Goal: Ask a question

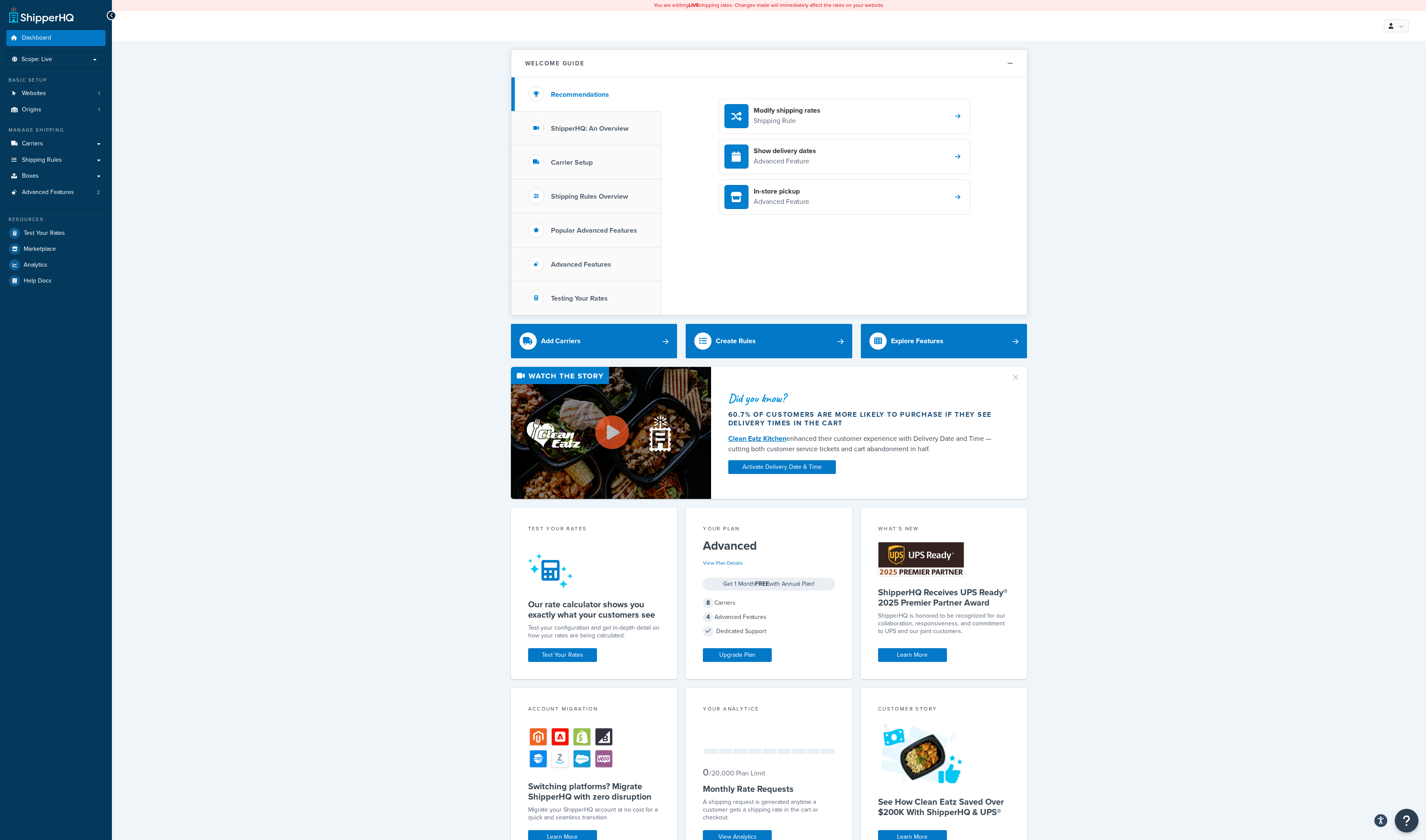
click at [1403, 825] on icon "Open Resource Center" at bounding box center [1406, 820] width 8 height 12
click at [1340, 752] on link "Get Help from Support" at bounding box center [1363, 748] width 89 height 14
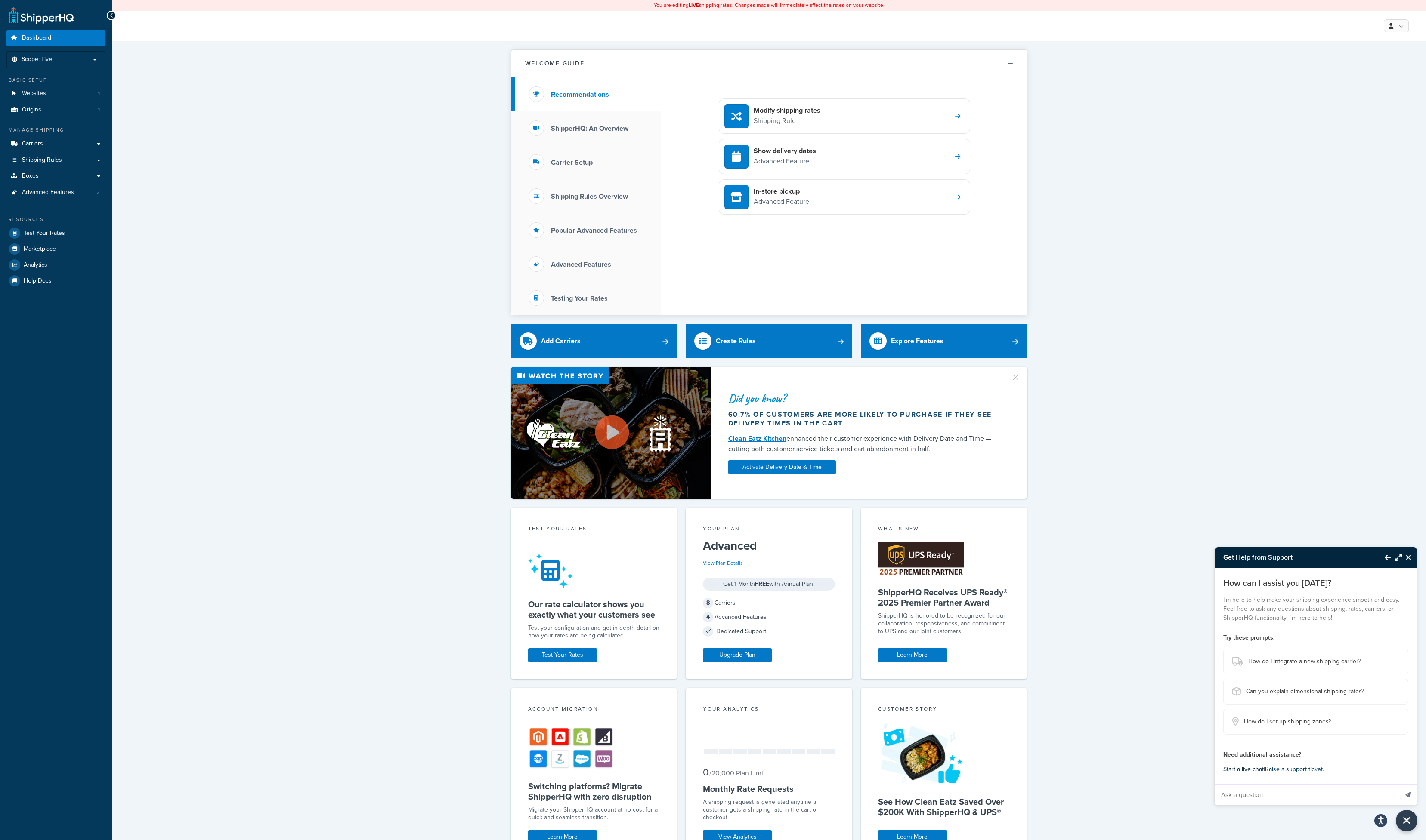
click at [1236, 775] on button "Start a live chat" at bounding box center [1243, 769] width 40 height 12
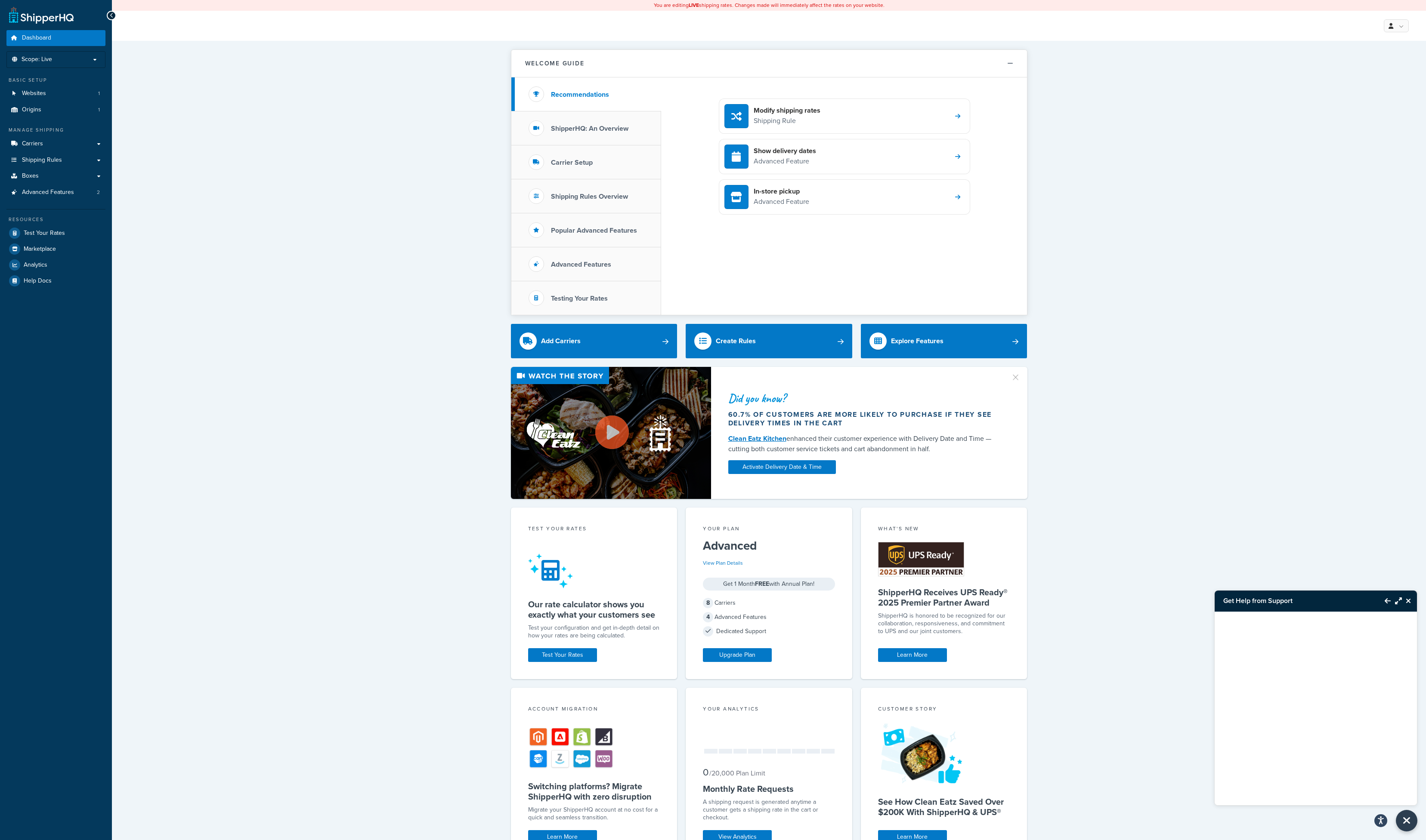
click at [1275, 635] on div at bounding box center [1316, 698] width 203 height 172
click at [1279, 645] on div at bounding box center [1316, 698] width 203 height 172
click at [1319, 758] on div at bounding box center [1316, 698] width 203 height 172
click at [1328, 679] on div at bounding box center [1316, 698] width 203 height 172
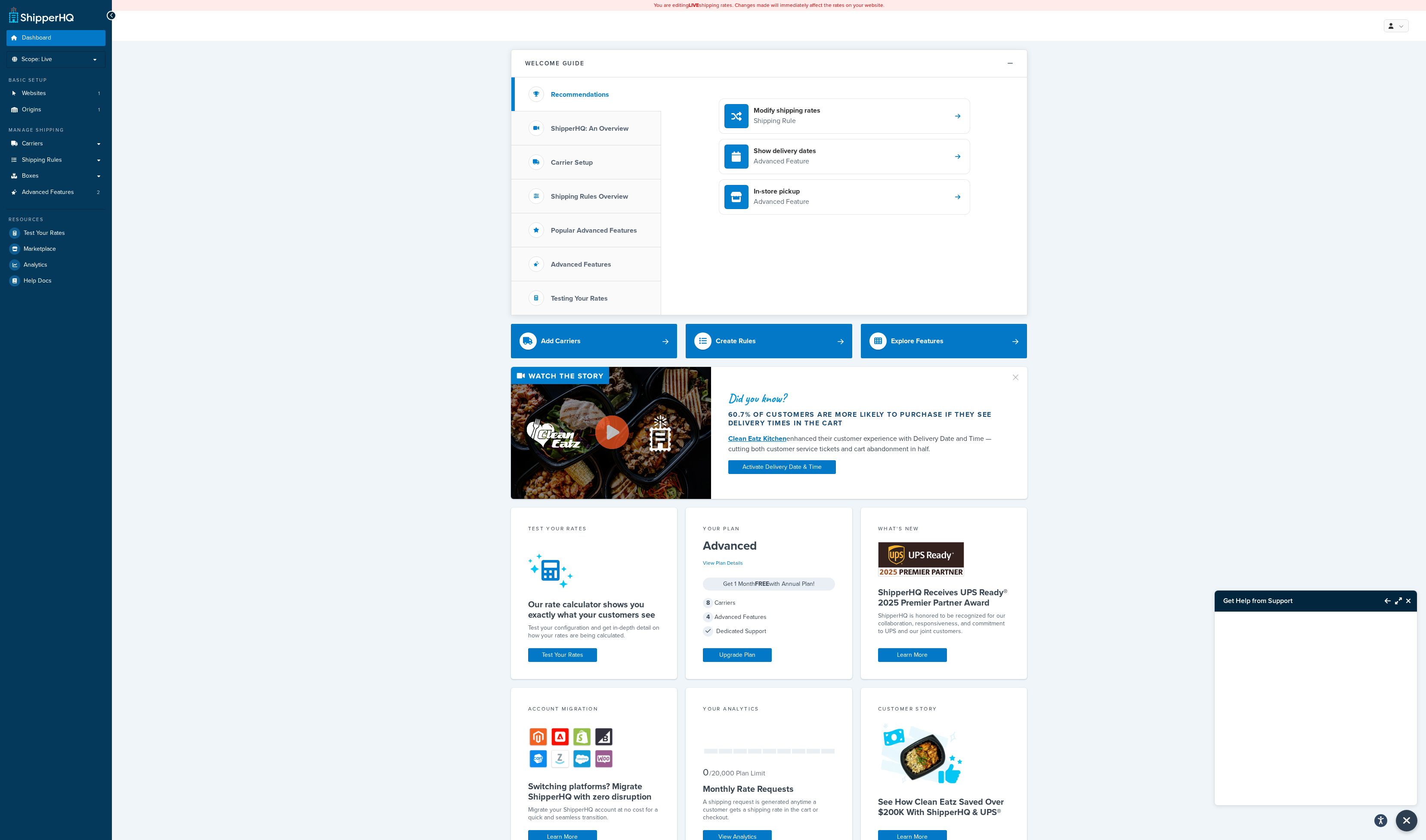
drag, startPoint x: 1328, startPoint y: 679, endPoint x: 1397, endPoint y: 600, distance: 104.9
click at [1397, 600] on icon "Maximize Resource Center" at bounding box center [1399, 601] width 7 height 7
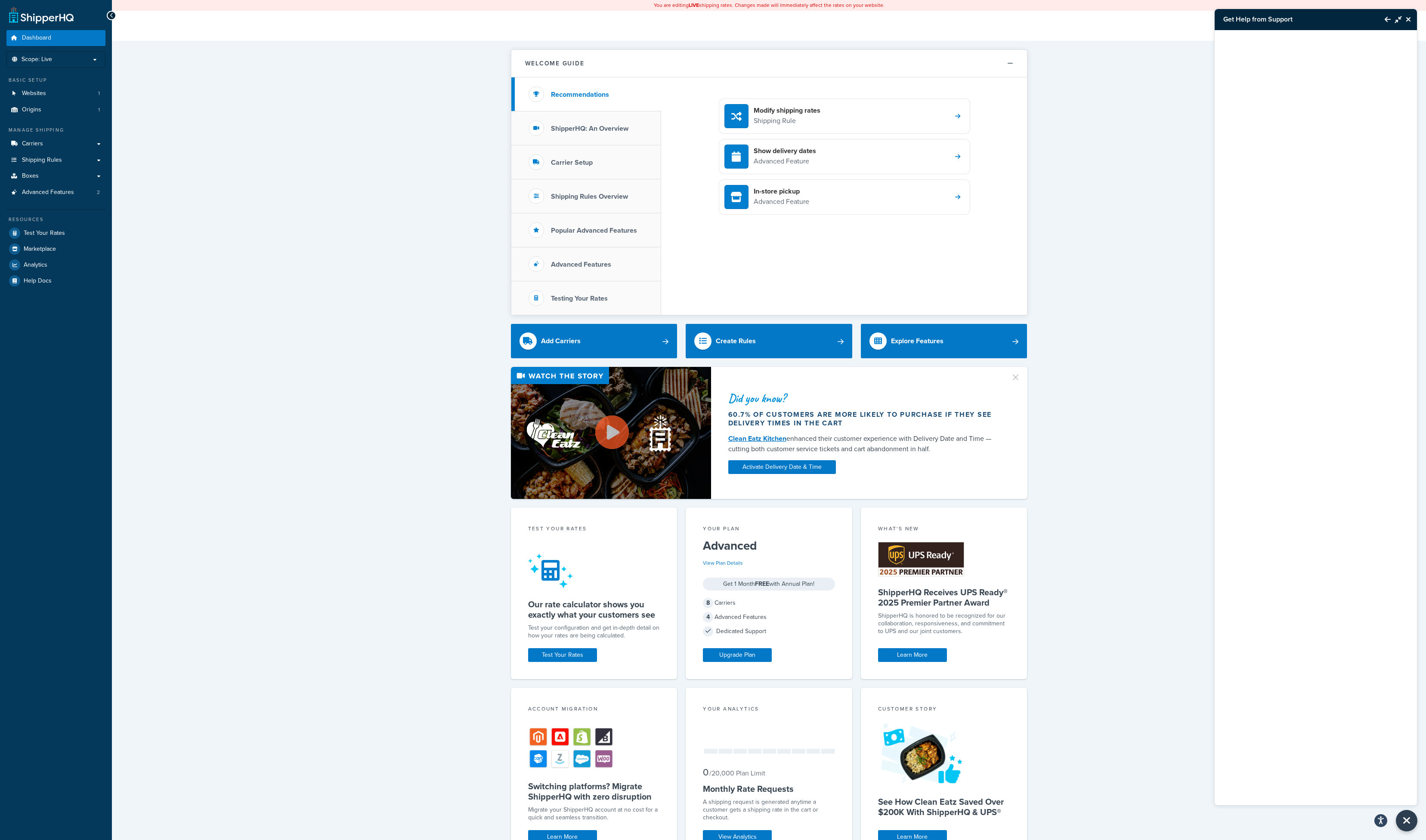
click at [1381, 12] on button "Back to Resource Center" at bounding box center [1383, 19] width 15 height 20
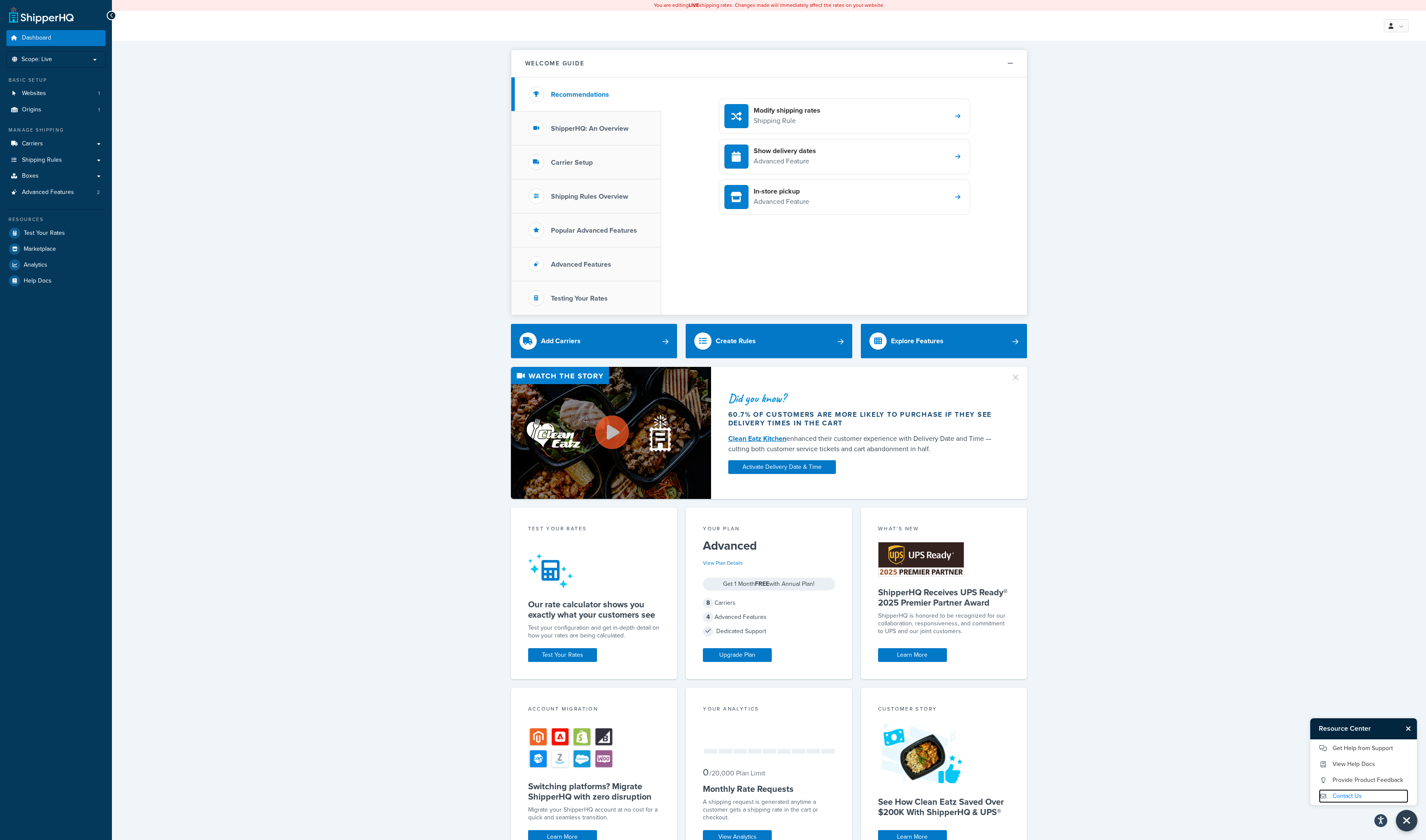
click at [1343, 797] on link "Contact Us" at bounding box center [1363, 795] width 89 height 14
click at [1407, 821] on icon "Open Resource Center" at bounding box center [1406, 820] width 8 height 12
click at [1364, 746] on link "Get Help from Support" at bounding box center [1363, 748] width 89 height 14
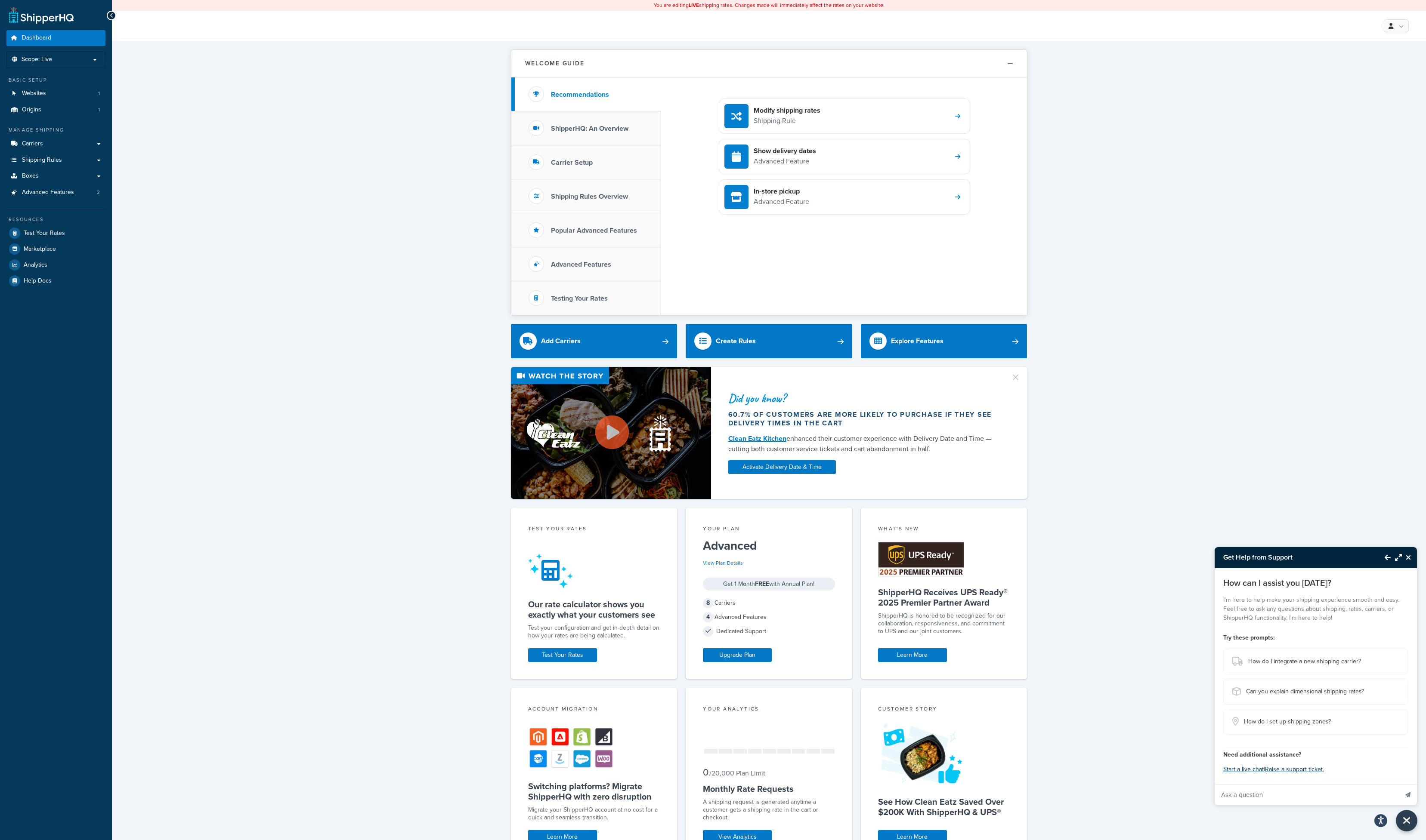
click at [1298, 796] on input "Ask a question" at bounding box center [1306, 794] width 183 height 21
type input "duties not work now"
click at [1399, 784] on button "Send message" at bounding box center [1408, 794] width 18 height 21
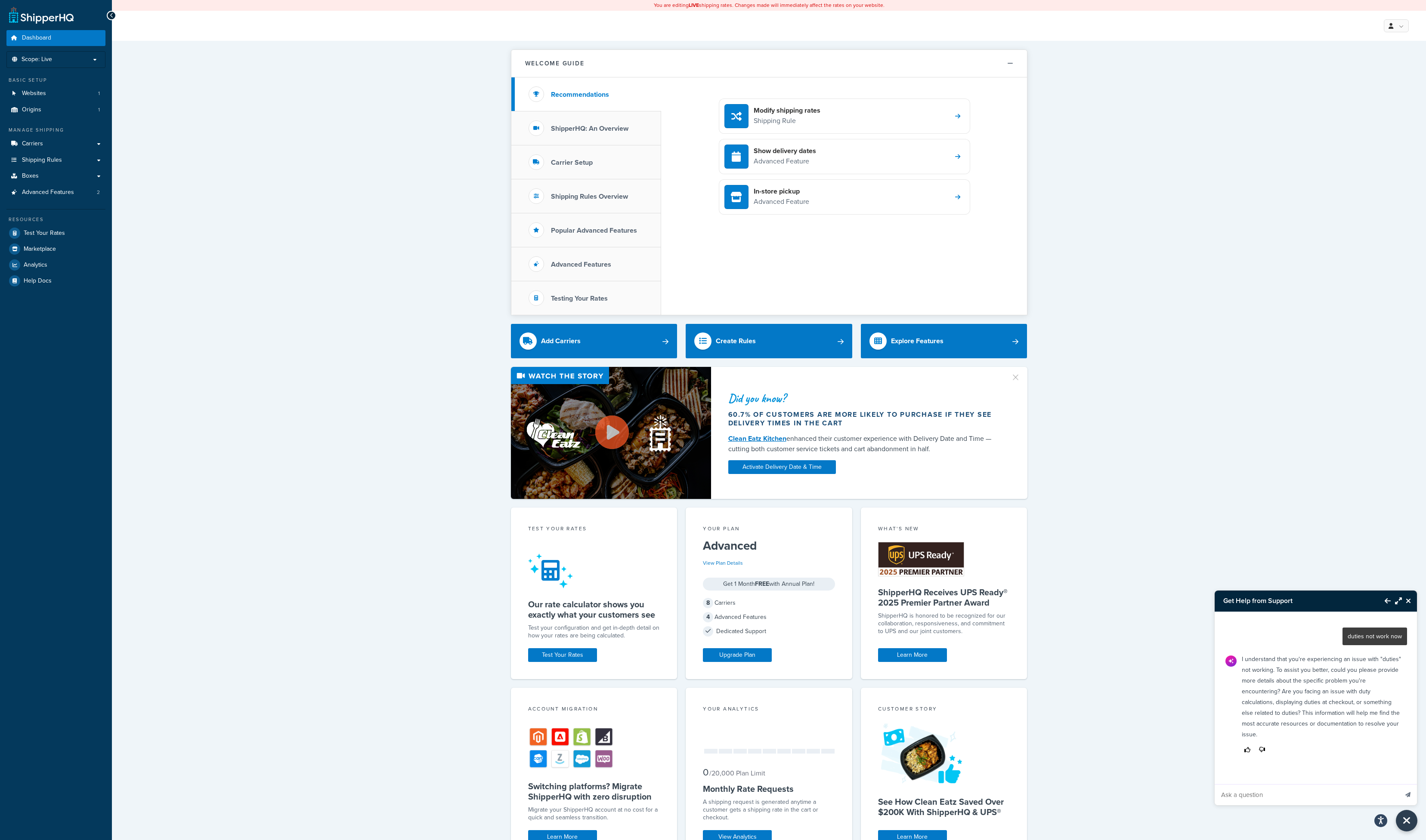
click at [1298, 796] on input "Ask a question" at bounding box center [1306, 794] width 183 height 21
type input "agent"
click at [1399, 784] on button "Send message" at bounding box center [1408, 794] width 18 height 21
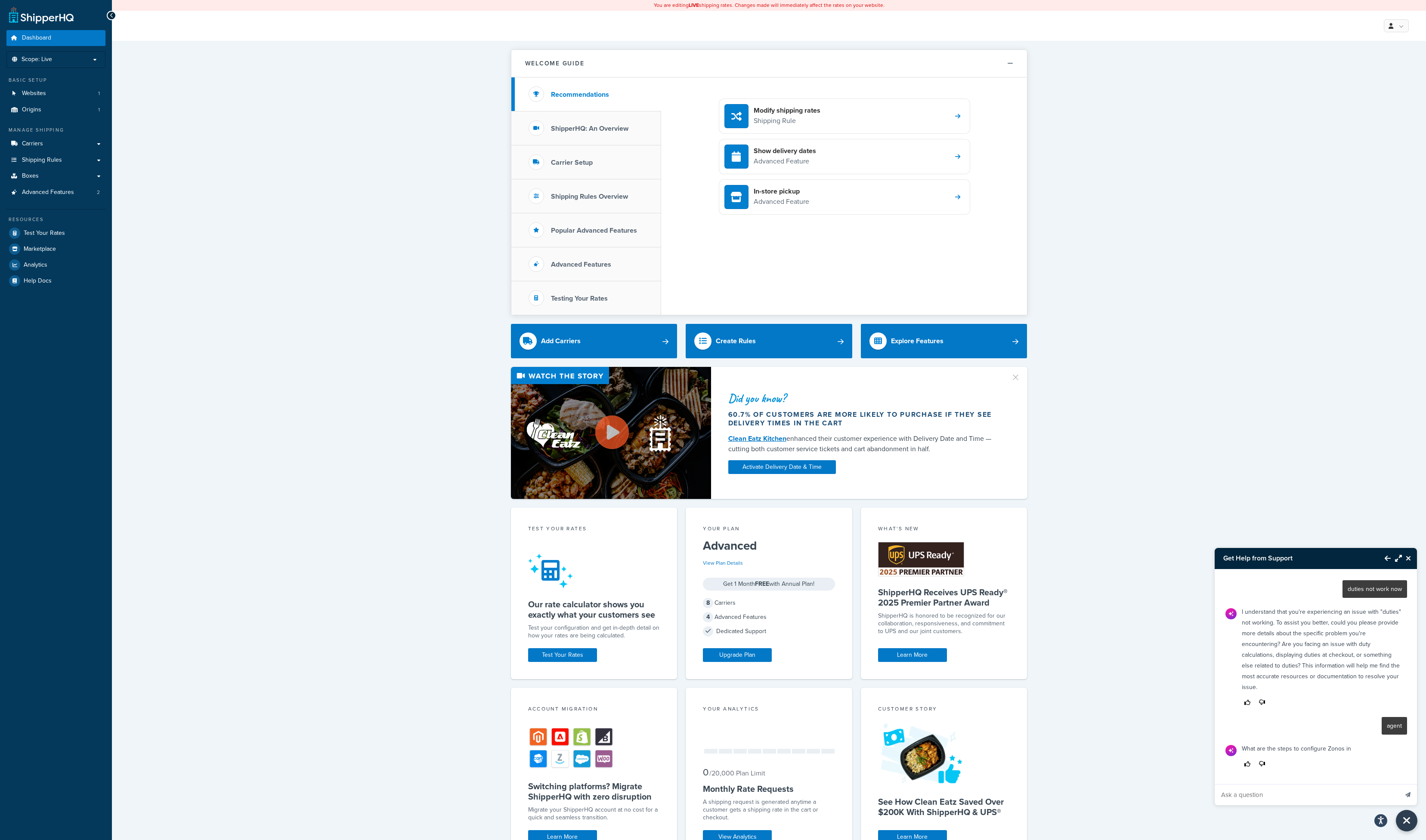
scroll to position [37, 0]
click at [1272, 796] on input "Ask a question" at bounding box center [1306, 794] width 183 height 21
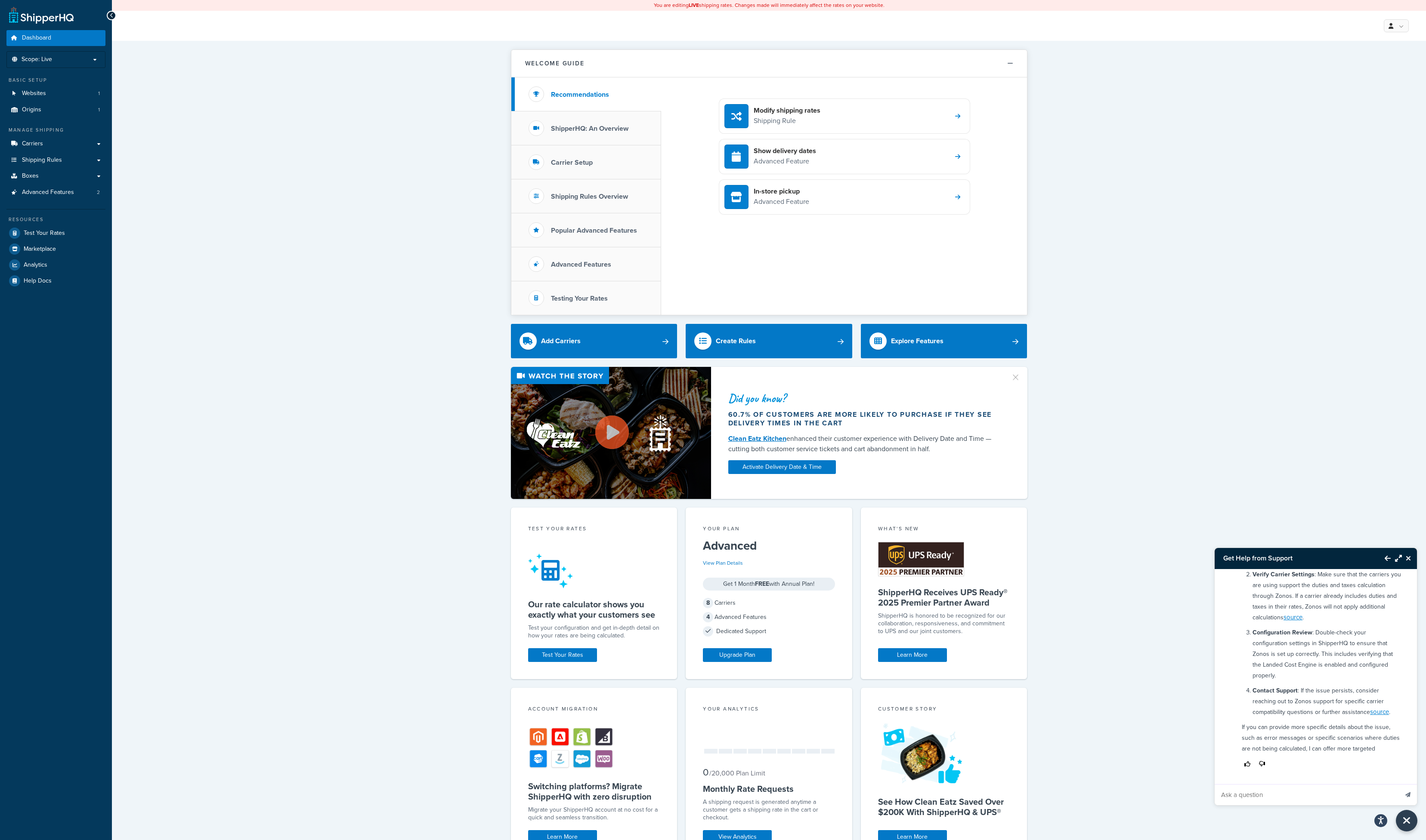
scroll to position [493, 0]
type input "i need transter to human"
click at [1399, 784] on button "Send message" at bounding box center [1408, 794] width 18 height 21
click at [1279, 792] on input "Ask a question" at bounding box center [1306, 794] width 183 height 21
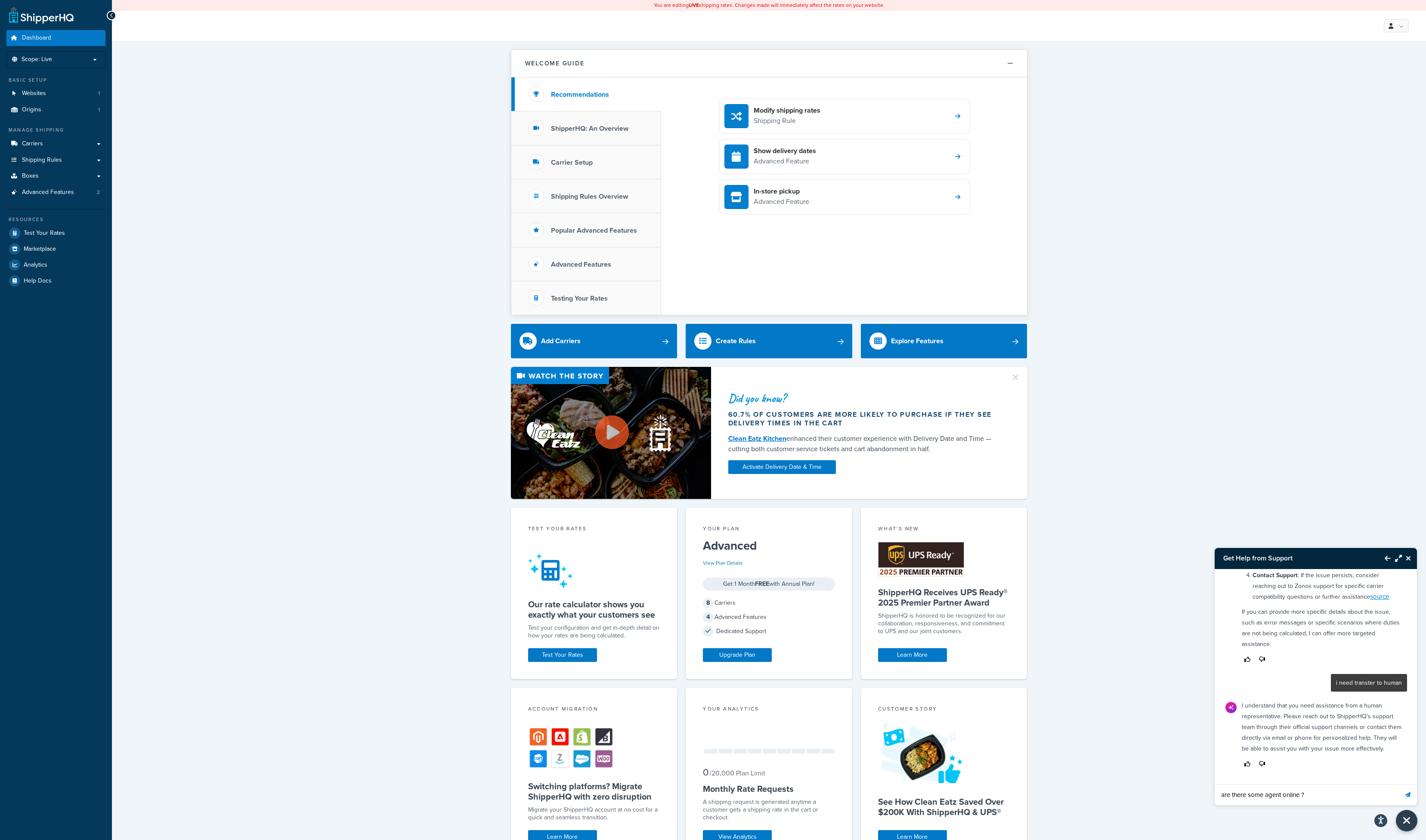
type input "are there some agent online ?"
click at [1399, 784] on button "Send message" at bounding box center [1408, 794] width 18 height 21
click at [1382, 560] on button "Back to Resource Center" at bounding box center [1383, 558] width 15 height 20
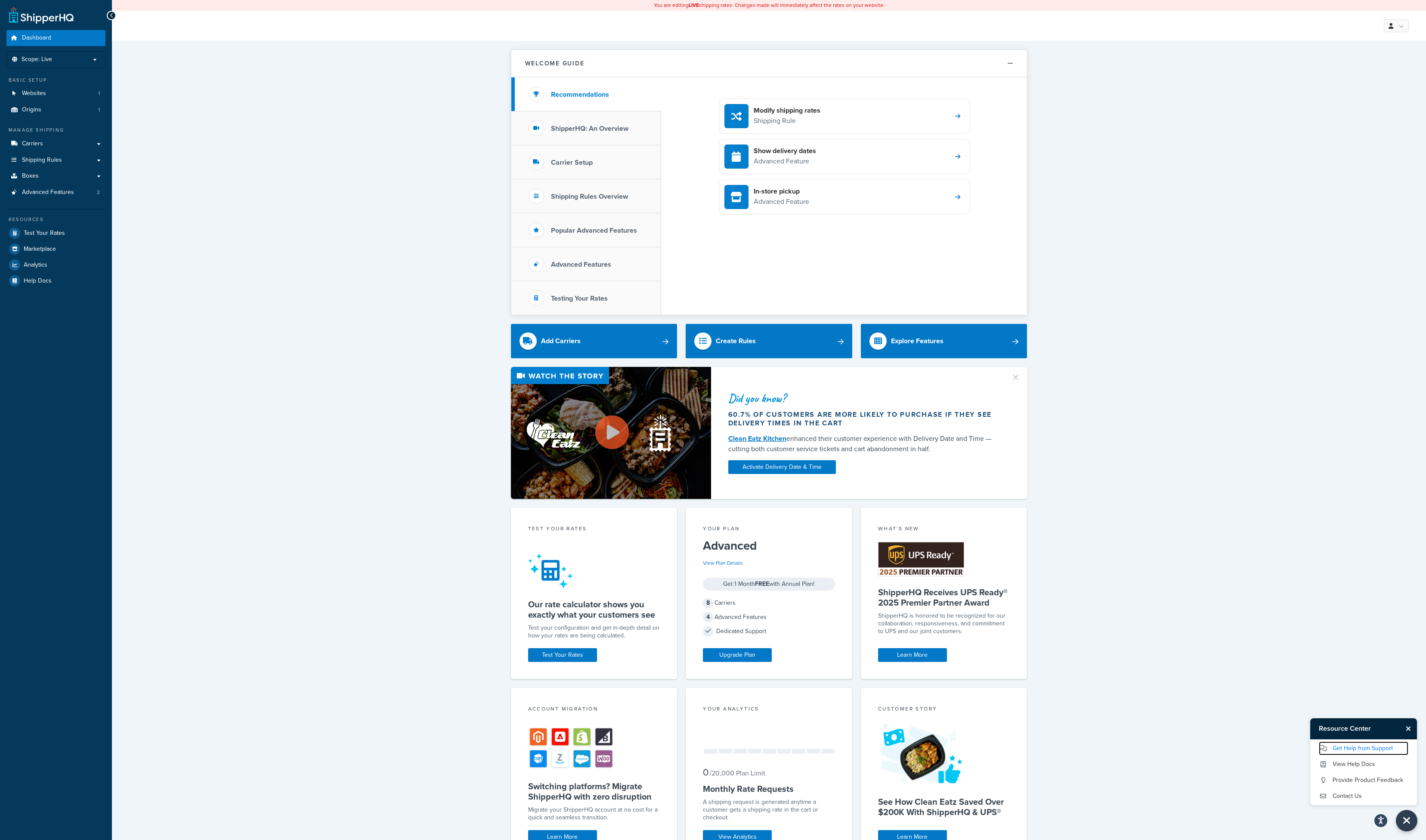
click at [1355, 750] on link "Get Help from Support" at bounding box center [1363, 748] width 89 height 14
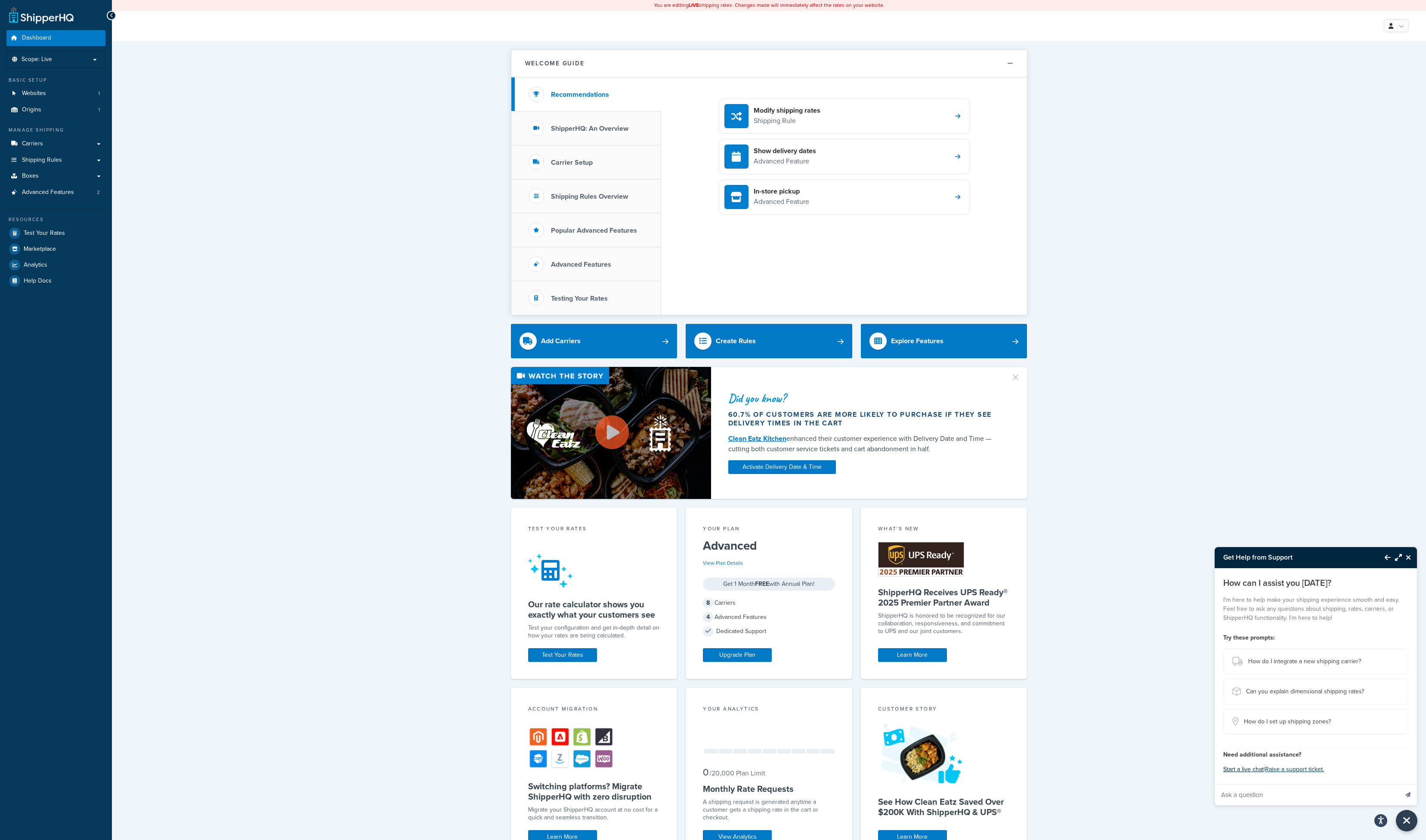
click at [1244, 769] on button "Start a live chat" at bounding box center [1243, 769] width 40 height 12
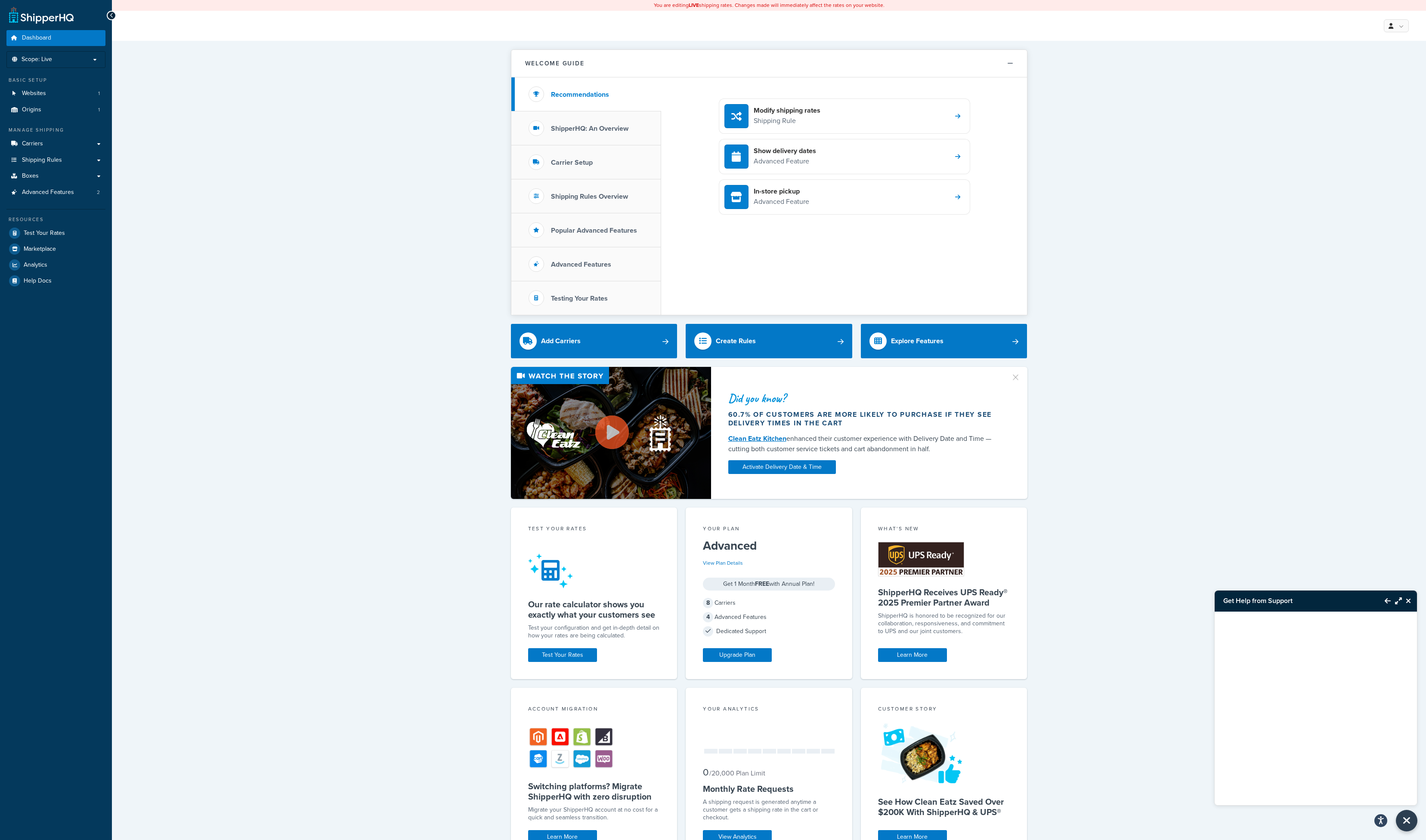
click at [1384, 604] on icon "Back to Resource Center" at bounding box center [1387, 601] width 6 height 7
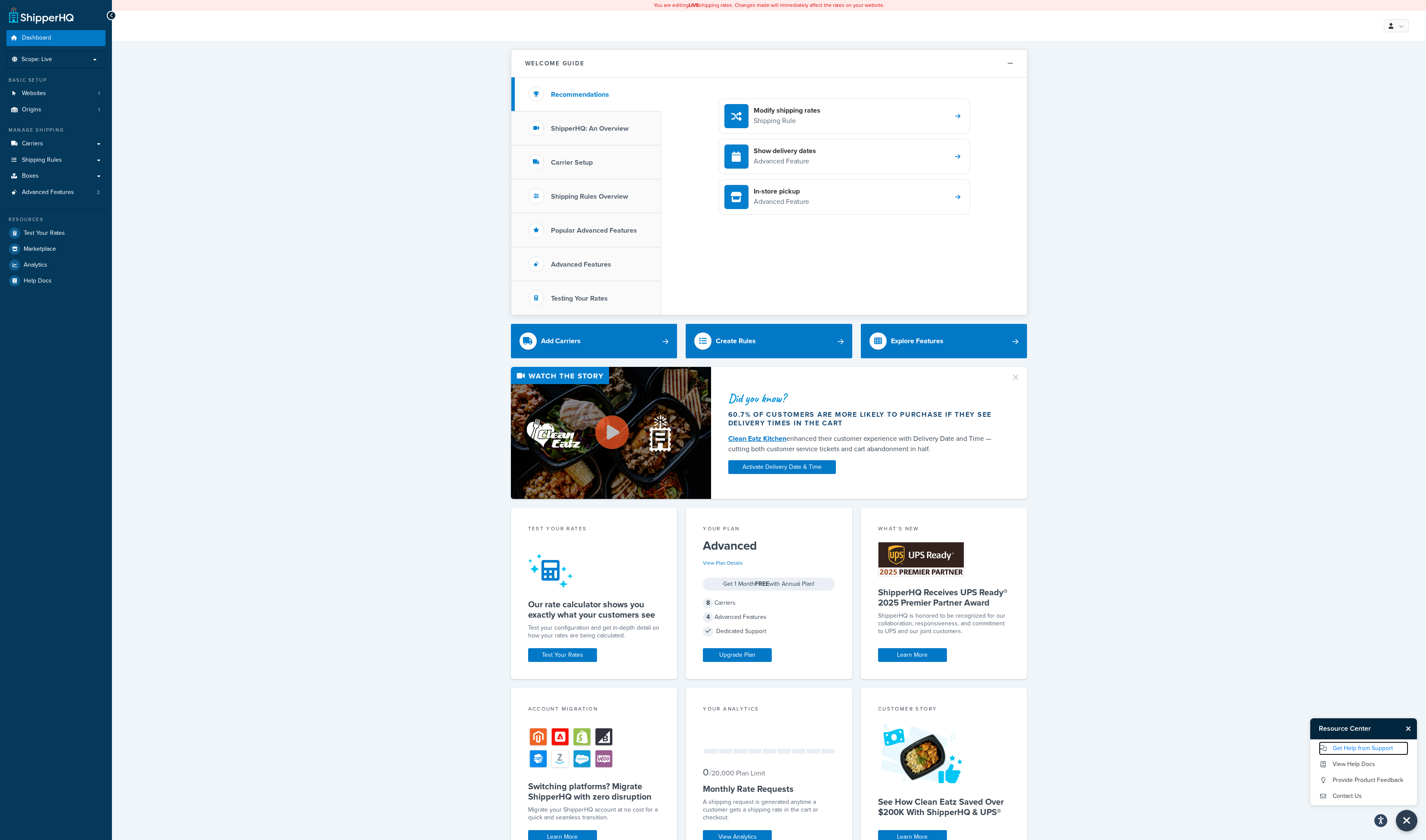
click at [1338, 749] on link "Get Help from Support" at bounding box center [1363, 748] width 89 height 14
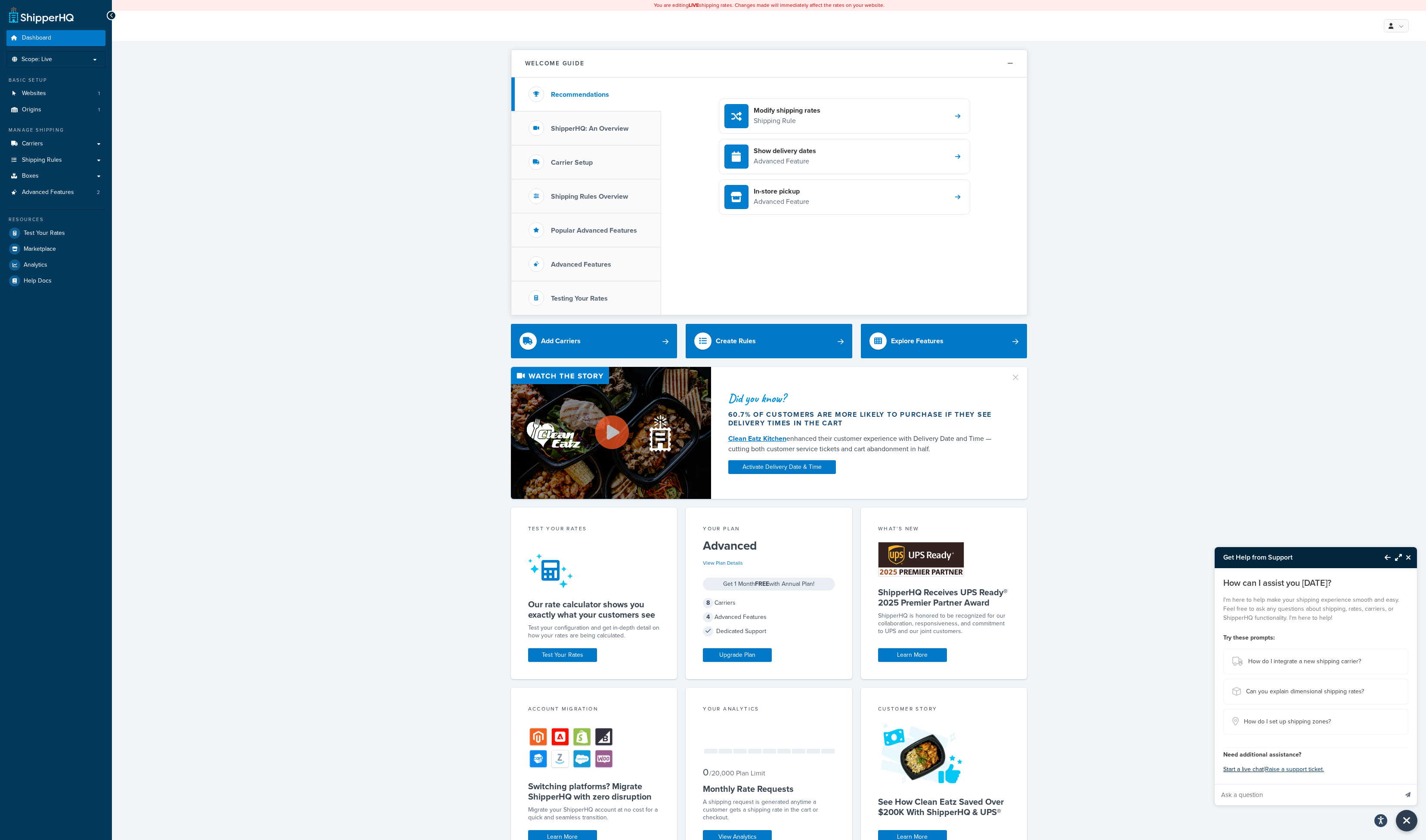
click at [1236, 770] on button "Start a live chat" at bounding box center [1243, 769] width 40 height 12
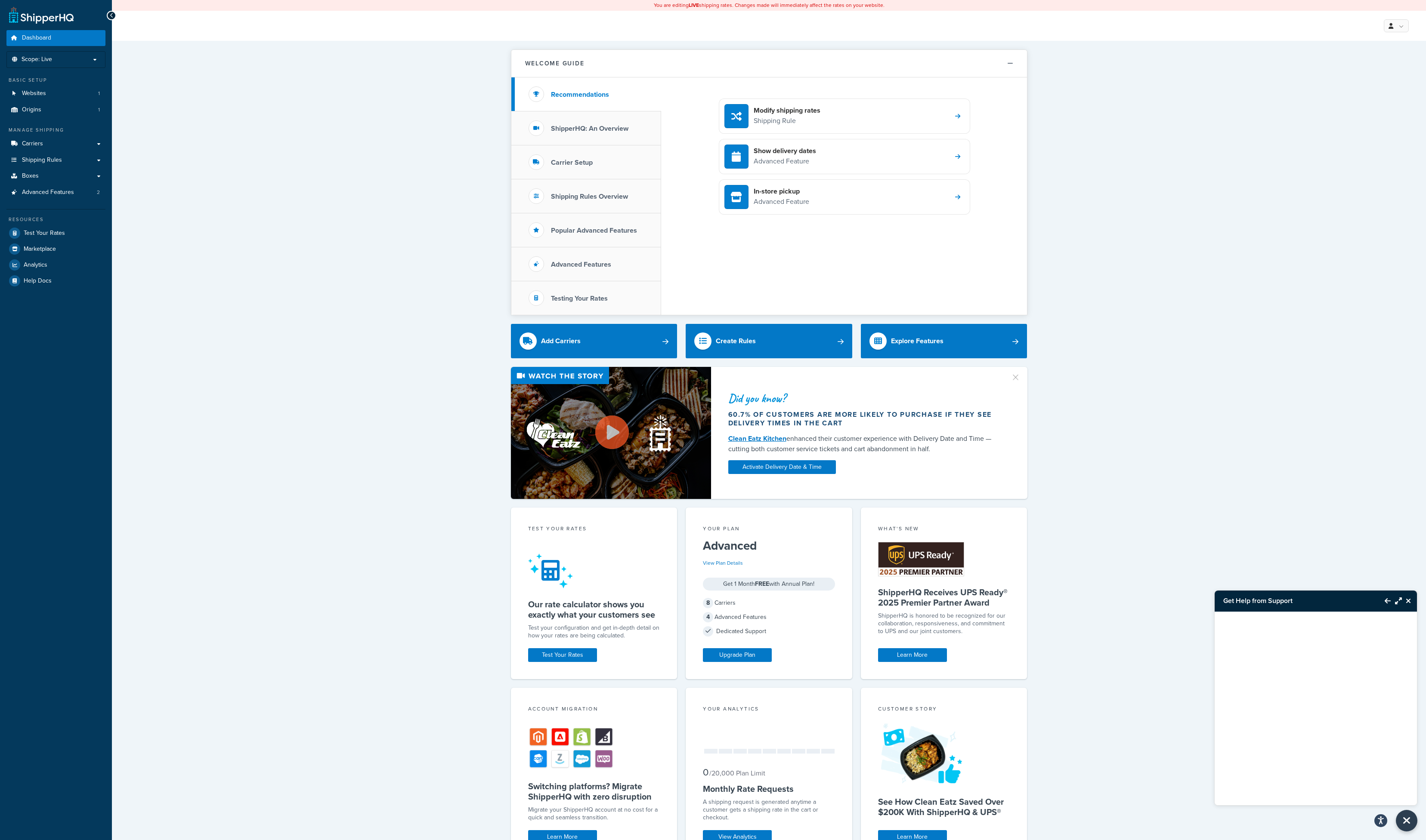
click at [207, 200] on div "Welcome Guide Recommendations ShipperHQ: An Overview Carrier Setup Shipping Rul…" at bounding box center [769, 555] width 1314 height 1030
